Goal: Communication & Community: Answer question/provide support

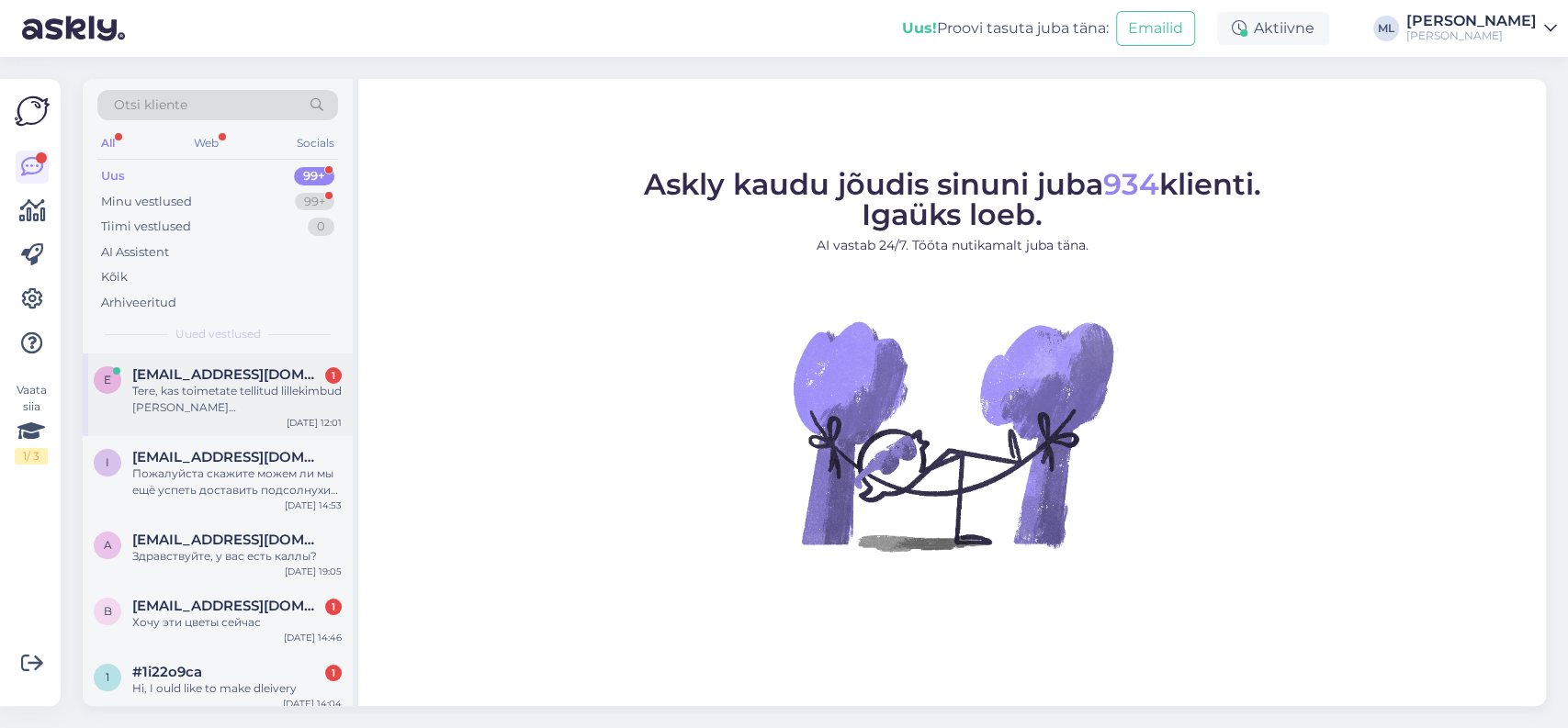
click at [282, 390] on div "Tere, kas toimetate tellitud lillekimbud [PERSON_NAME] [GEOGRAPHIC_DATA] ka näd…" at bounding box center [236, 399] width 209 height 33
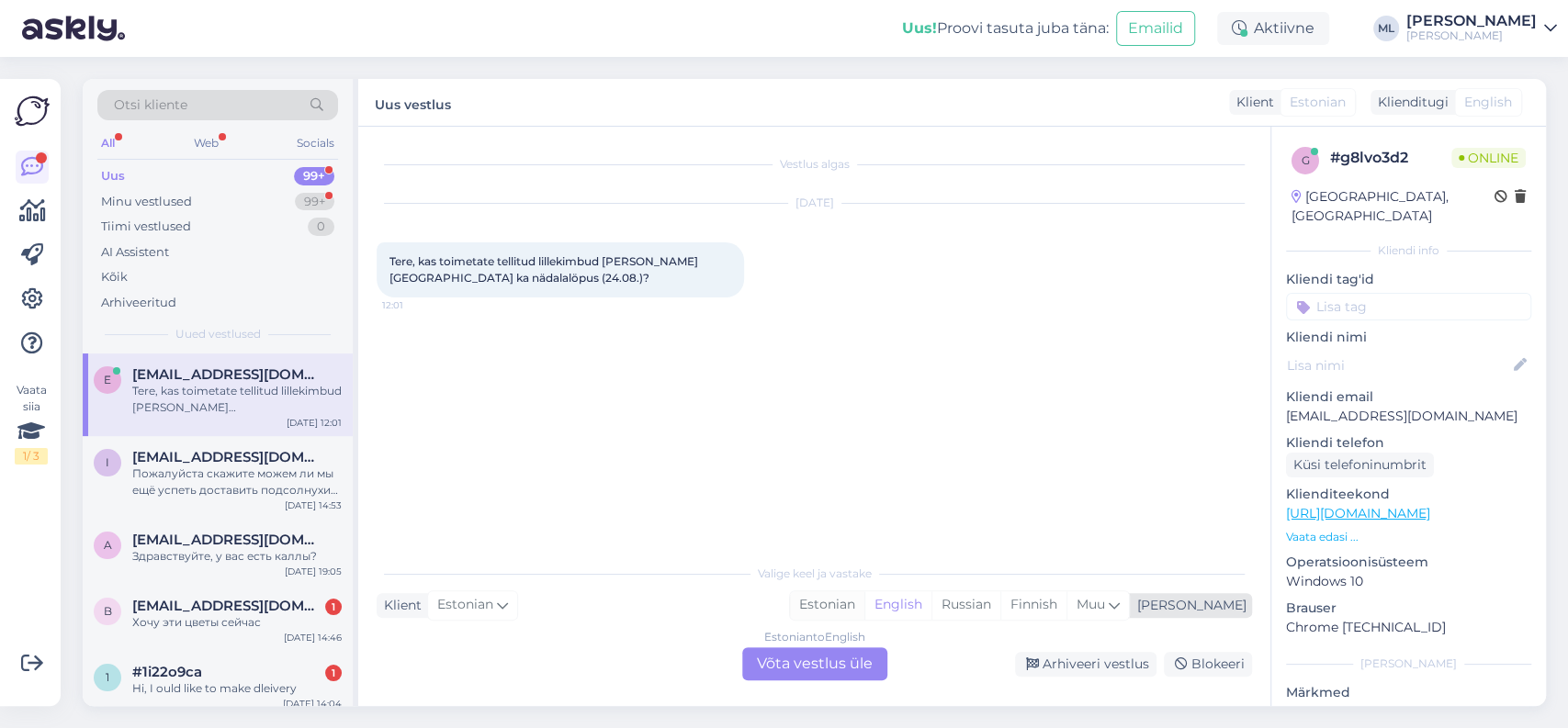
click at [864, 605] on div "Estonian" at bounding box center [827, 606] width 75 height 27
click at [846, 673] on div "Estonian to Estonian Võta vestlus üle" at bounding box center [815, 664] width 145 height 33
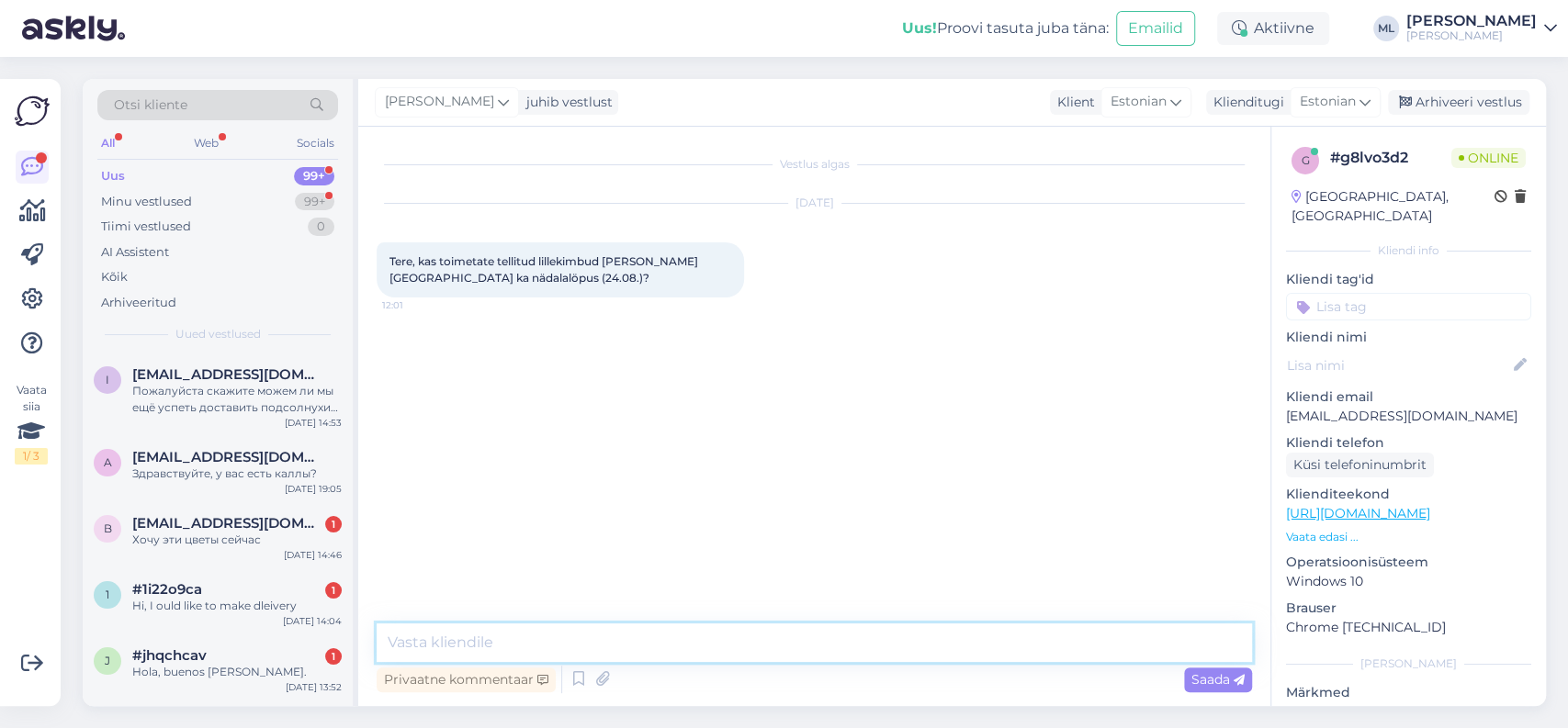
click at [721, 641] on textarea at bounding box center [814, 643] width 876 height 39
type textarea "Tere!"
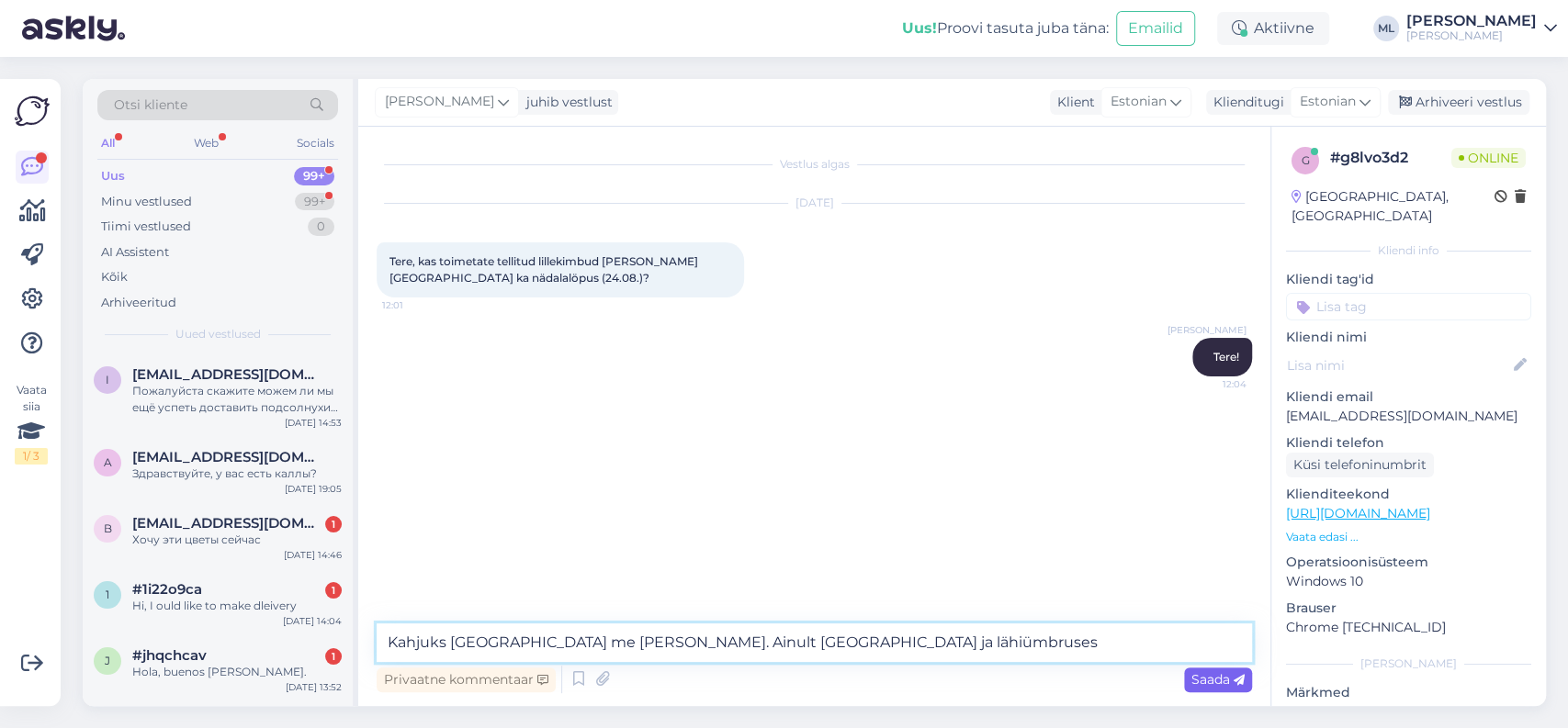
type textarea "Kahjuks [GEOGRAPHIC_DATA] me [PERSON_NAME]. Ainult [GEOGRAPHIC_DATA] ja lähiümb…"
click at [1207, 683] on span "Saada" at bounding box center [1218, 679] width 53 height 17
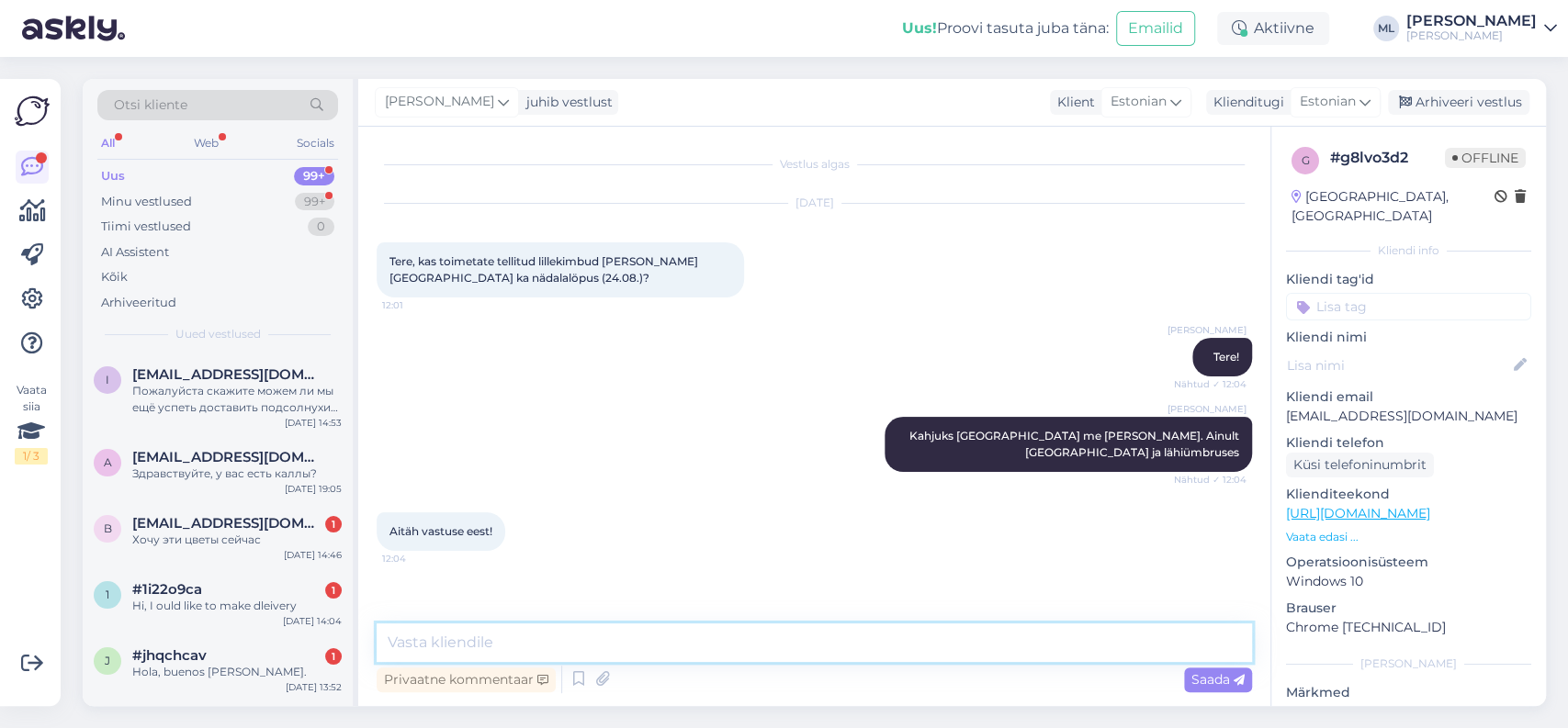
click at [512, 644] on textarea at bounding box center [814, 643] width 876 height 39
type textarea ":)"
click at [1192, 681] on span "Saada" at bounding box center [1218, 679] width 53 height 17
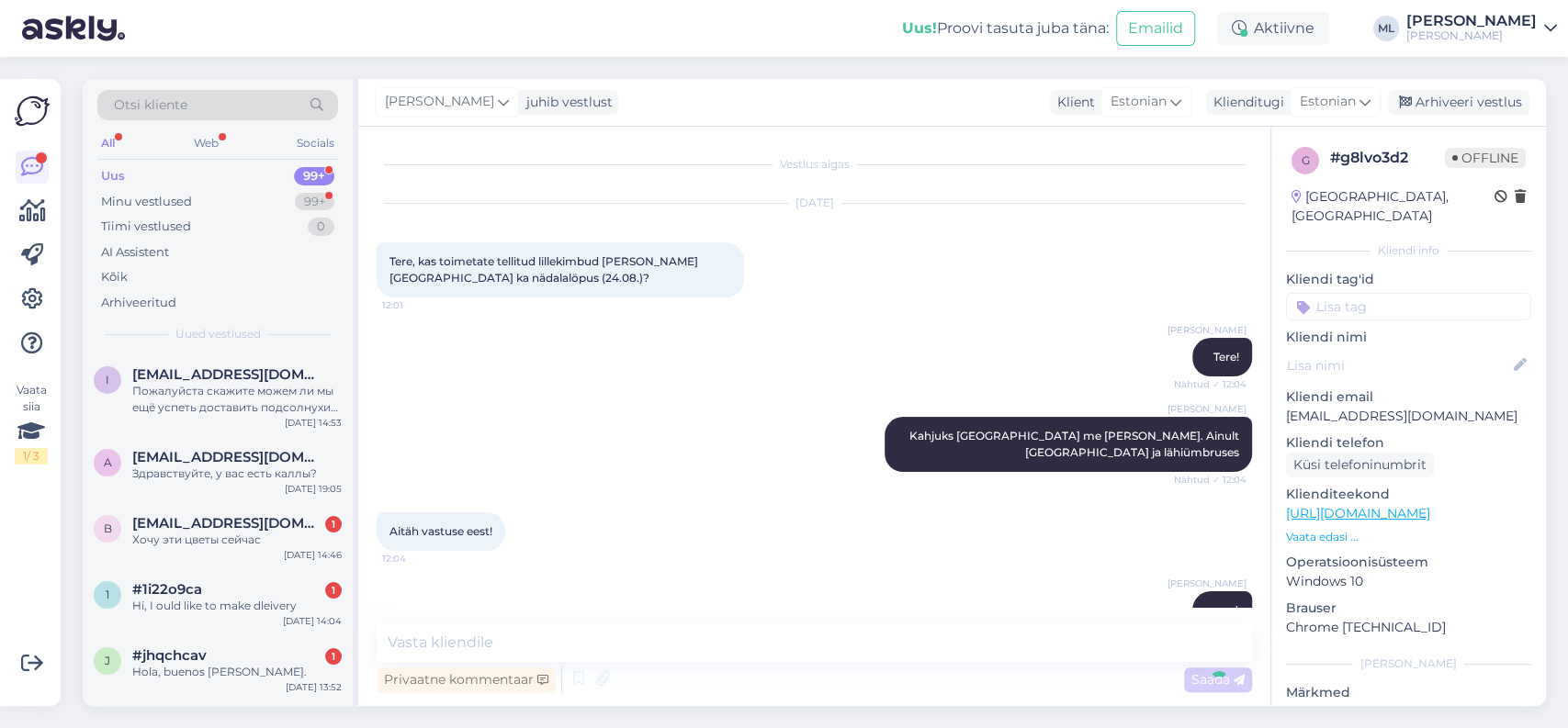
scroll to position [43, 0]
